Goal: Task Accomplishment & Management: Use online tool/utility

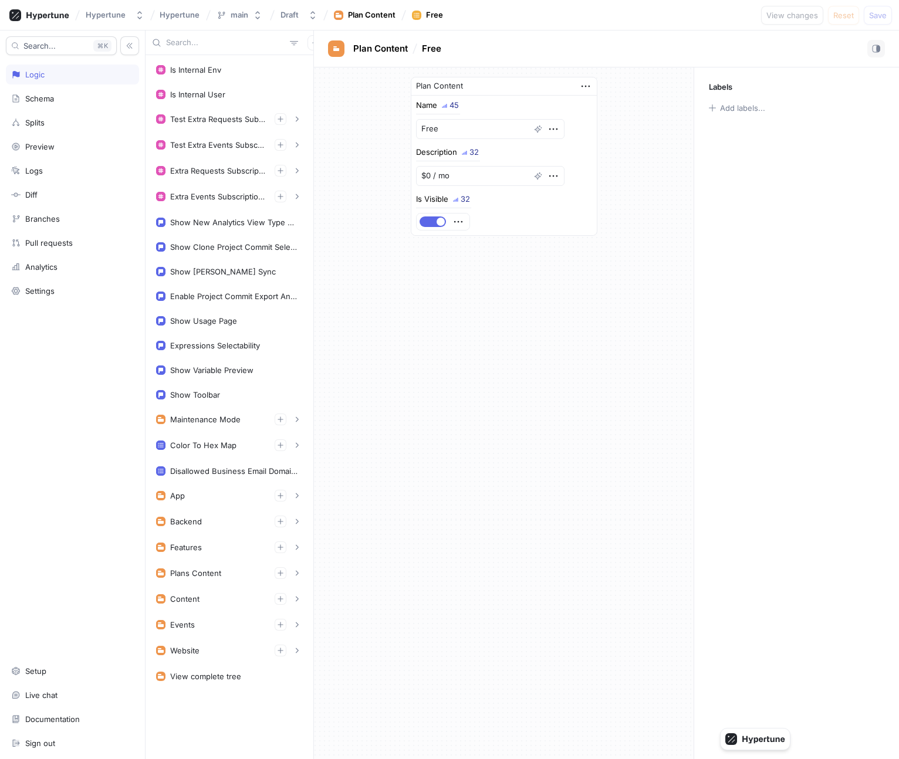
click at [201, 43] on input "text" at bounding box center [225, 43] width 119 height 12
click at [296, 175] on button "button" at bounding box center [297, 171] width 12 height 12
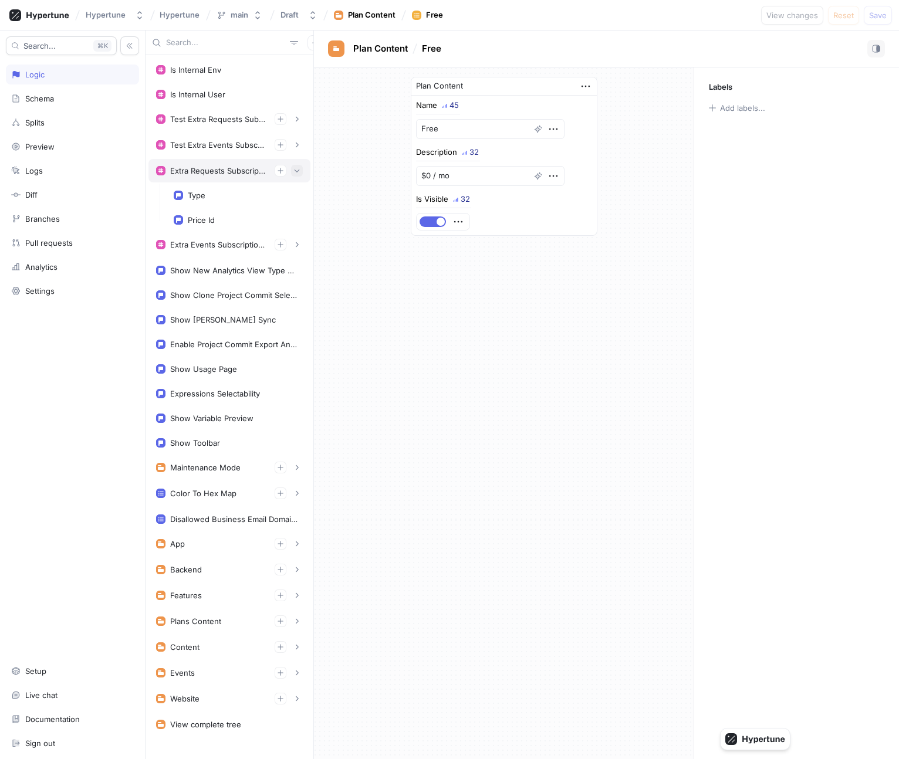
click at [296, 175] on button "button" at bounding box center [297, 171] width 12 height 12
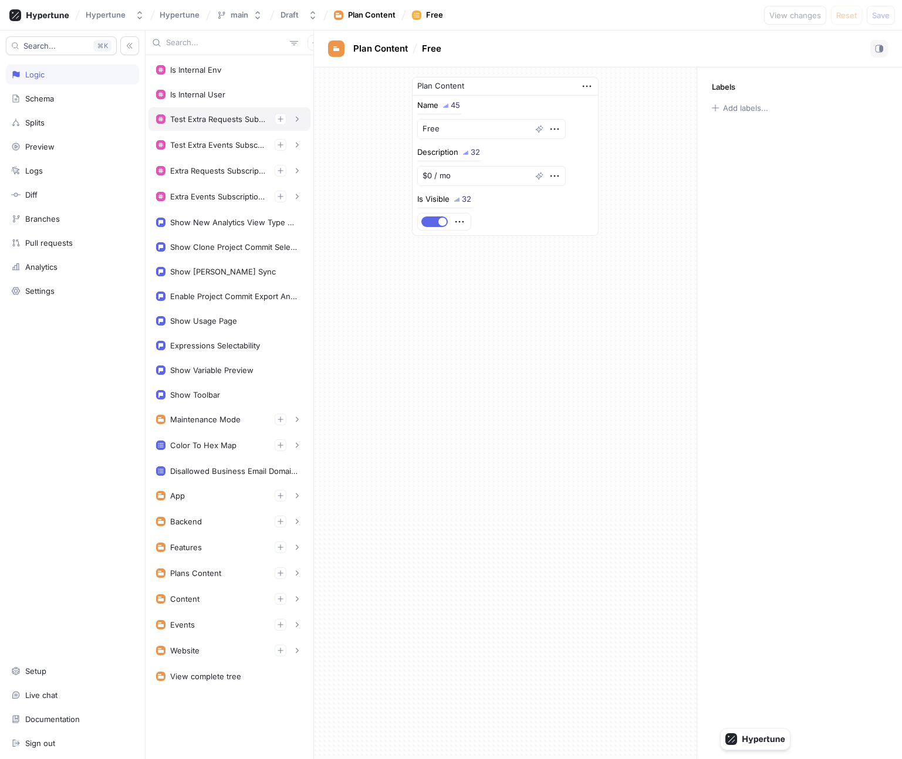
click at [228, 125] on div "Test Extra Requests Subscription Item" at bounding box center [229, 118] width 162 height 23
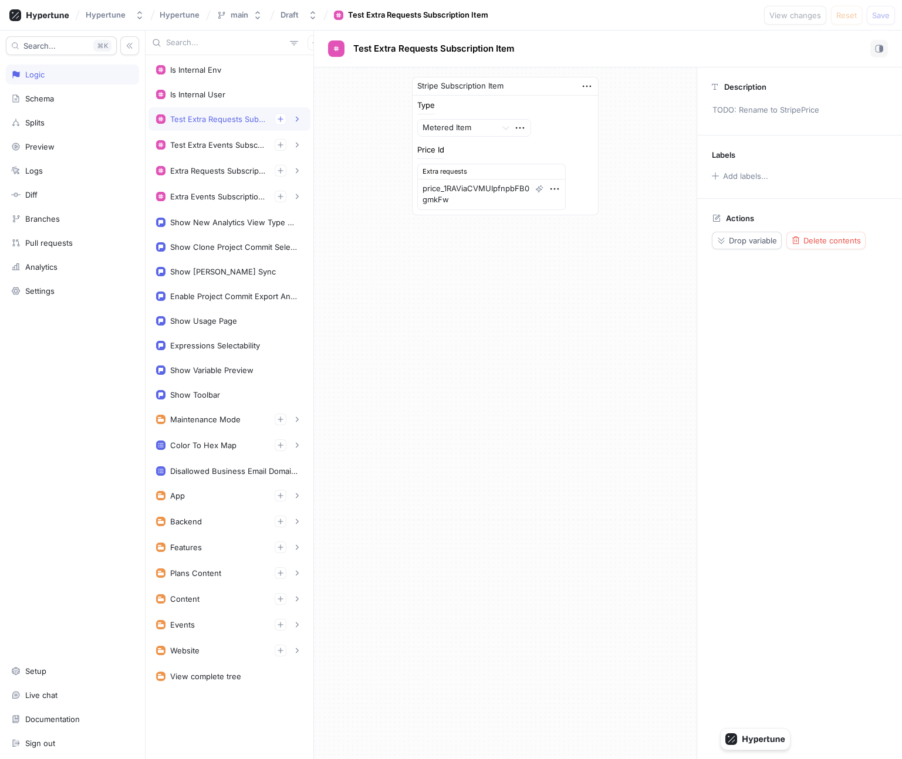
click at [228, 125] on div "Test Extra Requests Subscription Item" at bounding box center [229, 118] width 162 height 23
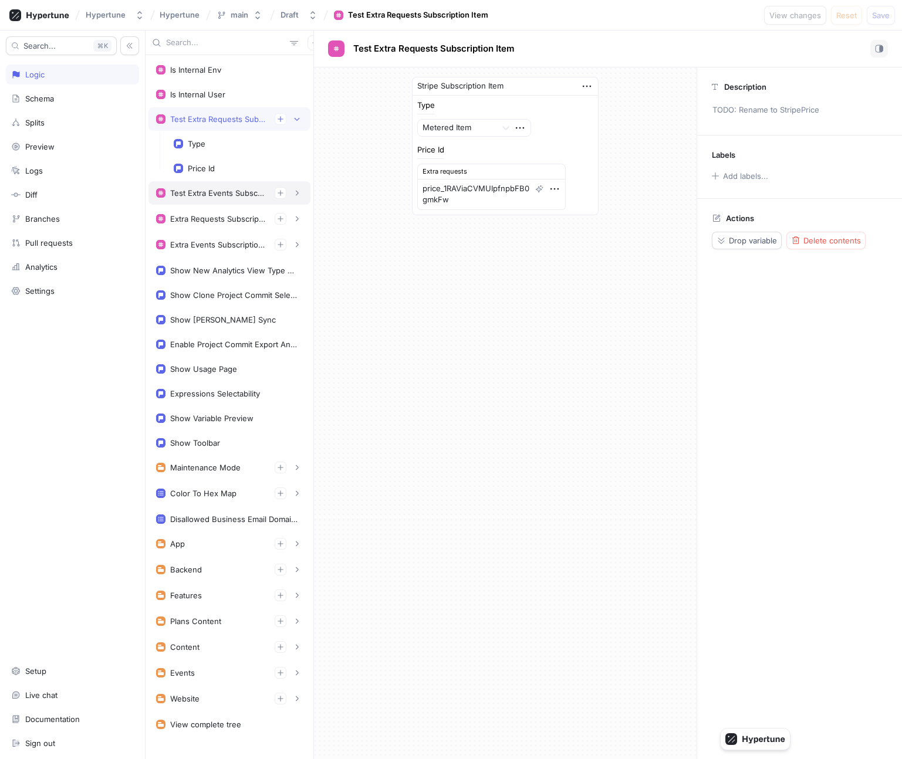
click at [222, 192] on div "Test Extra Events Subscription Item" at bounding box center [217, 192] width 95 height 9
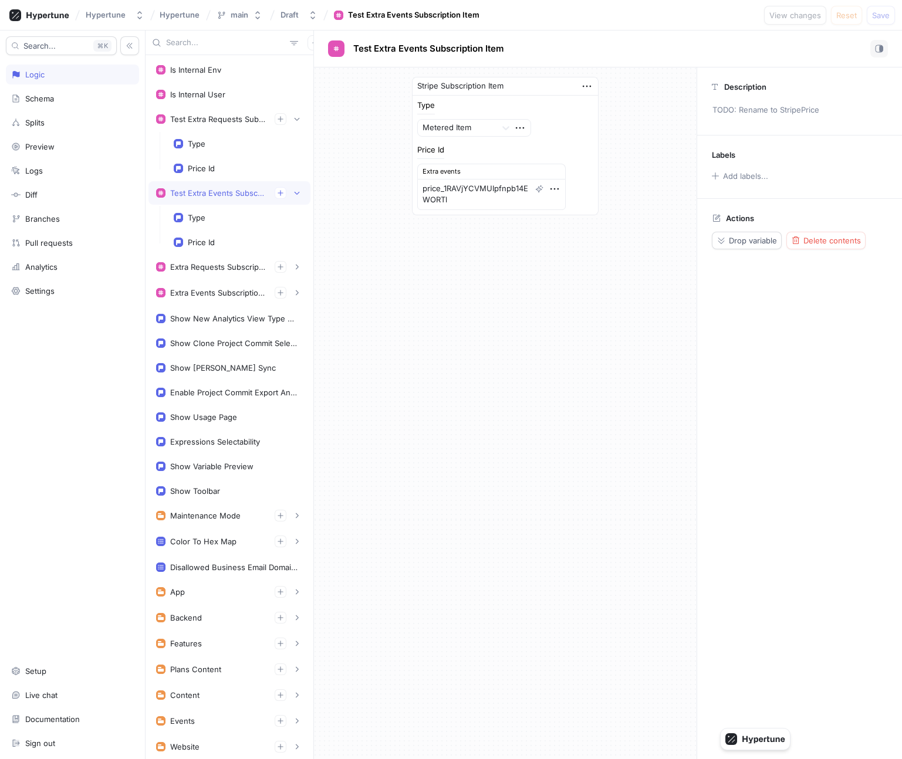
click at [222, 192] on div "Test Extra Events Subscription Item" at bounding box center [217, 192] width 95 height 9
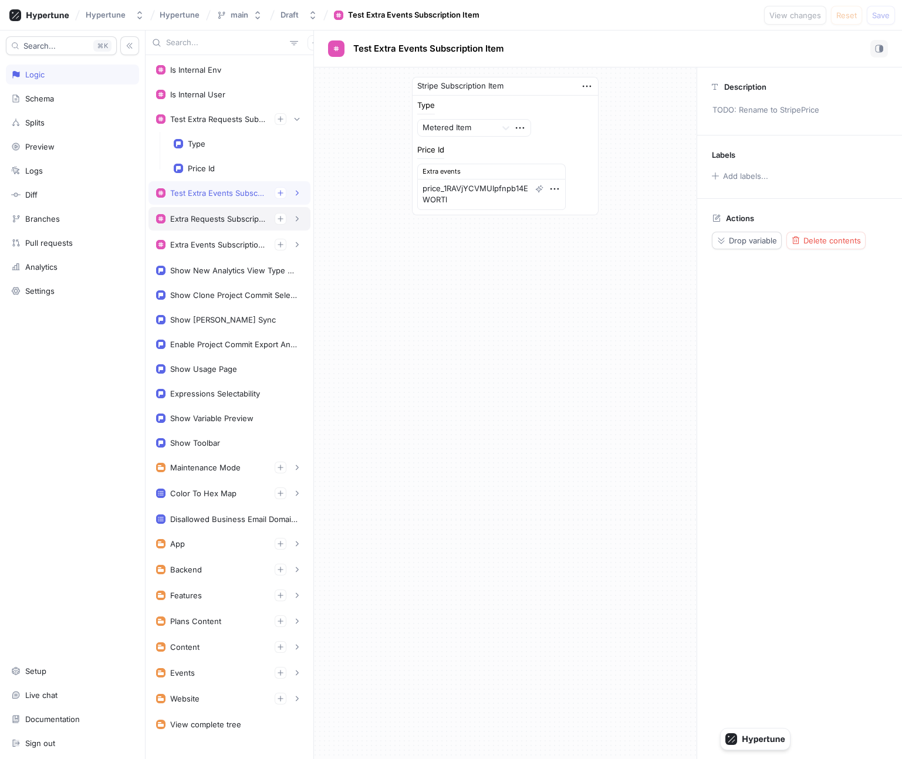
click at [221, 218] on div "Extra Requests Subscription Item" at bounding box center [217, 218] width 95 height 9
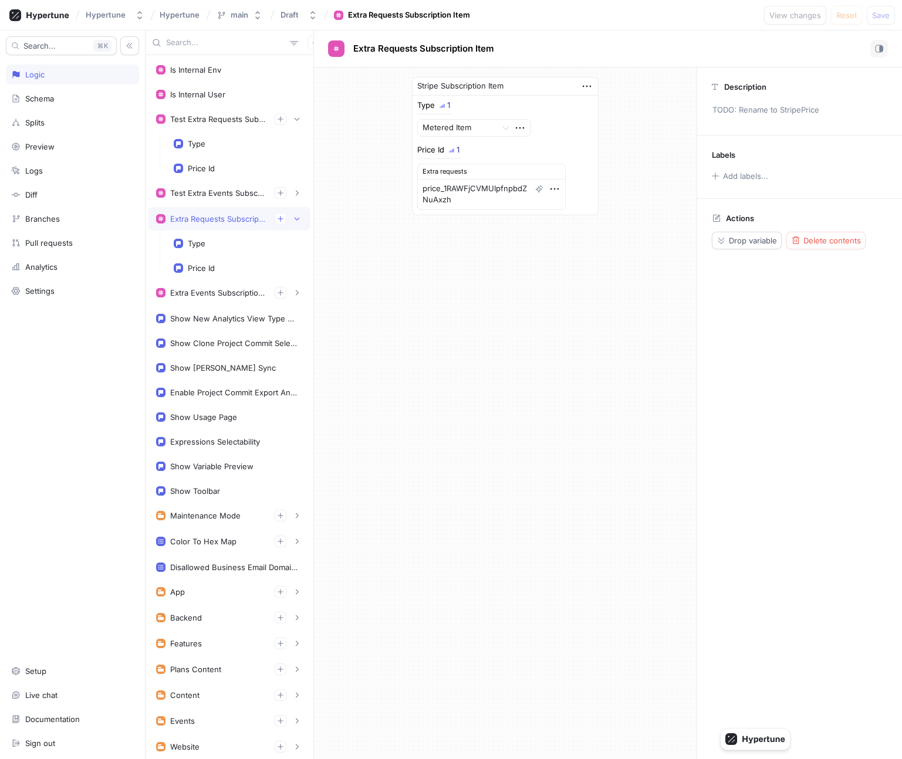
click at [221, 218] on div "Extra Requests Subscription Item" at bounding box center [217, 218] width 95 height 9
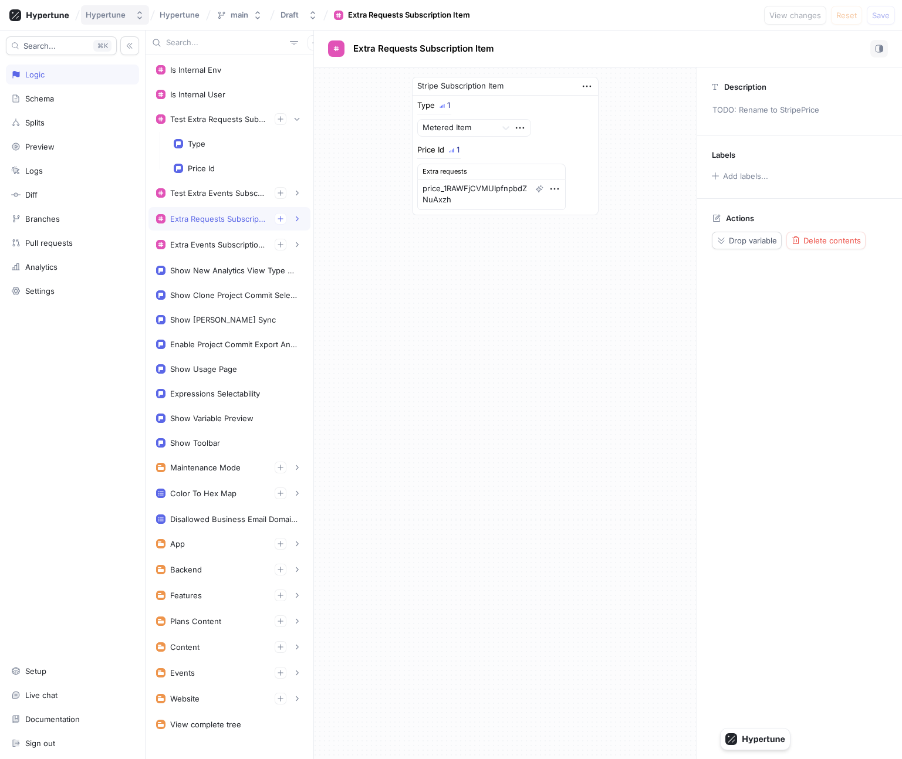
click at [123, 13] on div "Hypertune" at bounding box center [106, 15] width 40 height 10
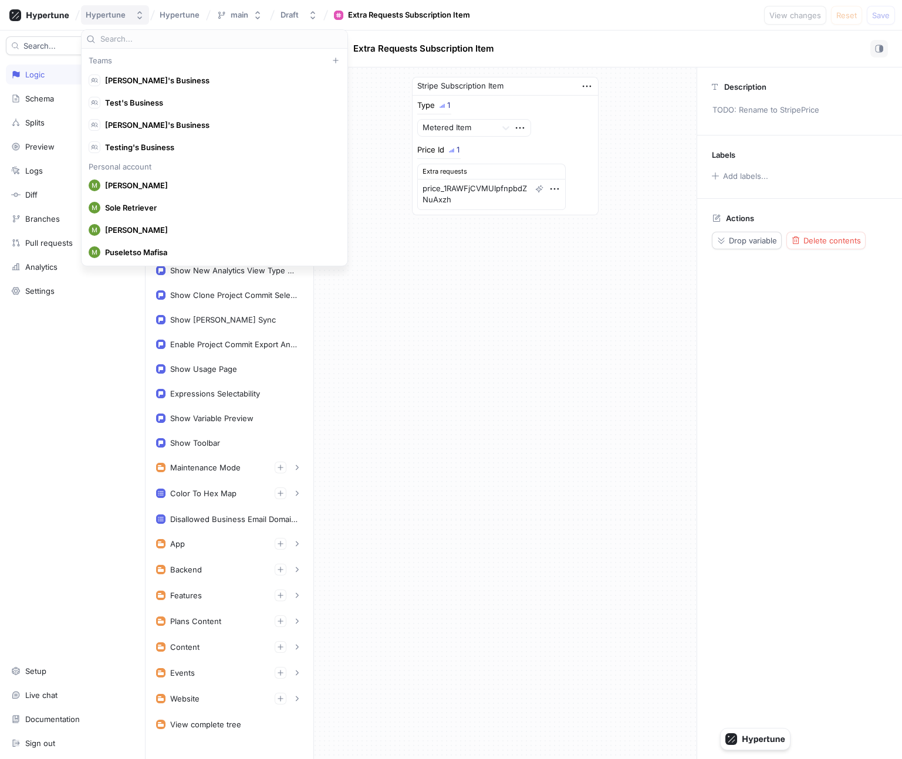
scroll to position [8338, 0]
type textarea "x"
type input "beyond men"
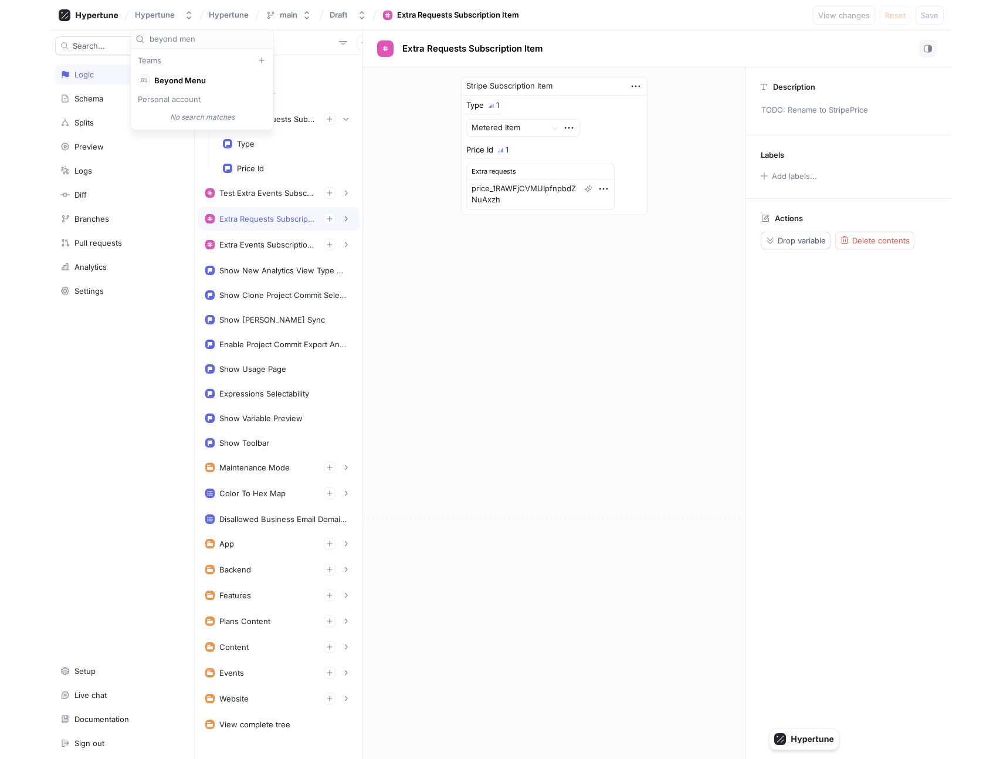
scroll to position [0, 0]
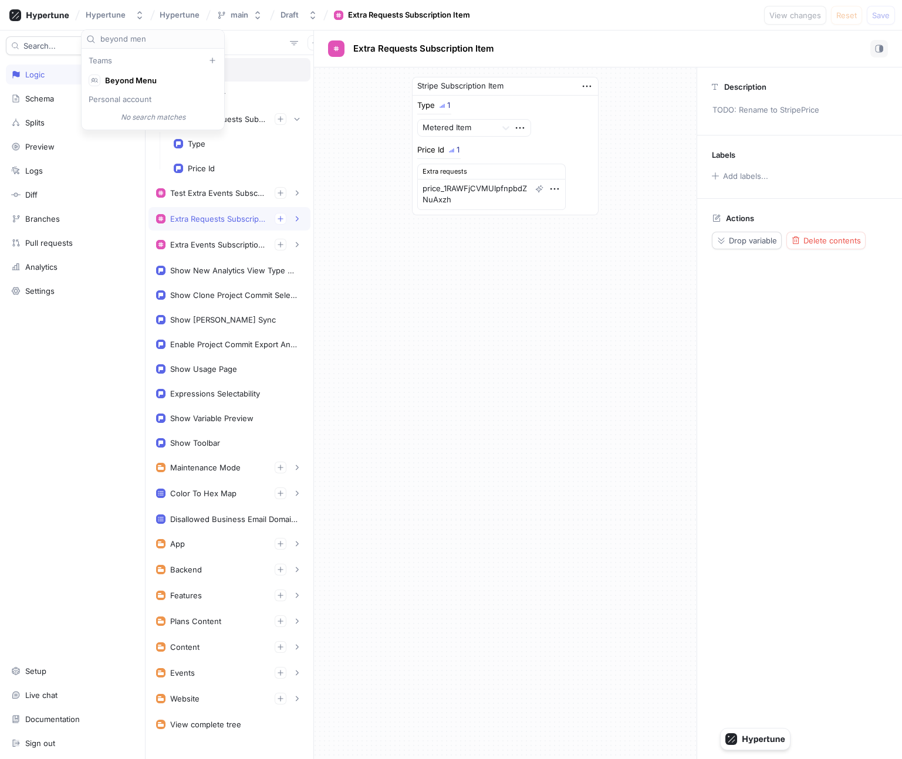
type textarea "x"
click at [265, 65] on div "Is Internal Env" at bounding box center [229, 69] width 147 height 9
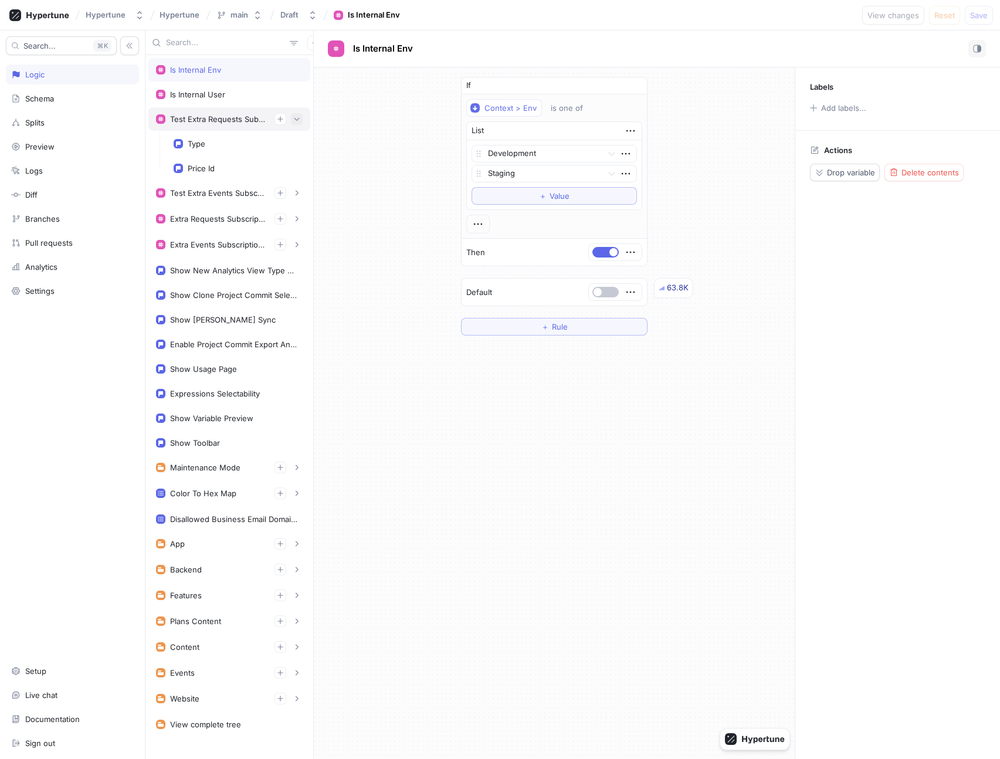
click at [297, 121] on icon "button" at bounding box center [296, 119] width 7 height 7
